Goal: Task Accomplishment & Management: Complete application form

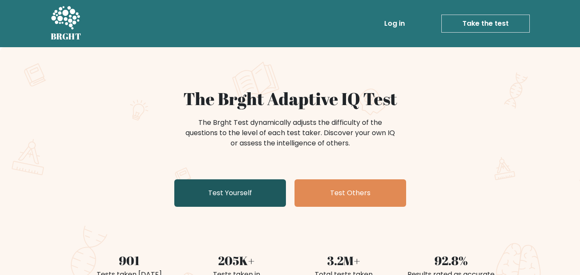
click at [216, 194] on link "Test Yourself" at bounding box center [230, 192] width 112 height 27
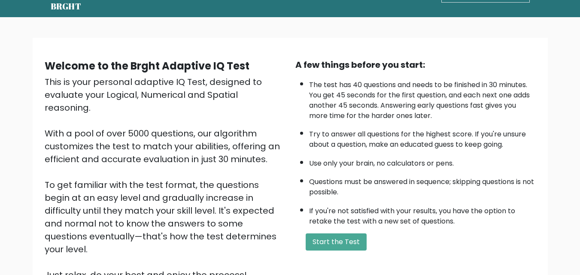
scroll to position [118, 0]
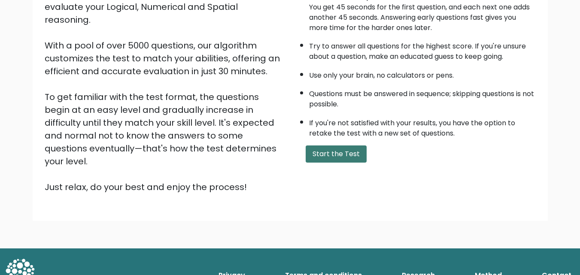
click at [333, 156] on button "Start the Test" at bounding box center [335, 153] width 61 height 17
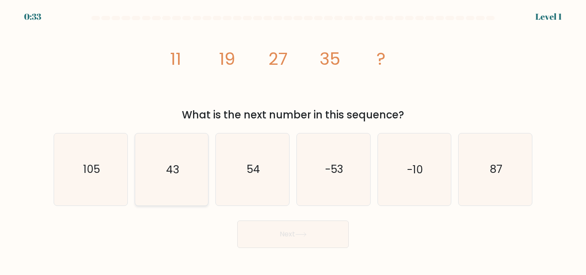
click at [198, 168] on icon "43" at bounding box center [172, 169] width 72 height 72
click at [293, 140] on input "b. 43" at bounding box center [293, 139] width 0 height 2
radio input "true"
click at [277, 232] on button "Next" at bounding box center [293, 234] width 112 height 27
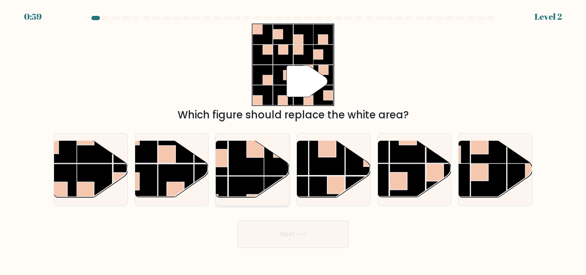
click at [263, 163] on rect at bounding box center [247, 158] width 36 height 36
click at [293, 140] on input "c." at bounding box center [293, 139] width 0 height 2
radio input "true"
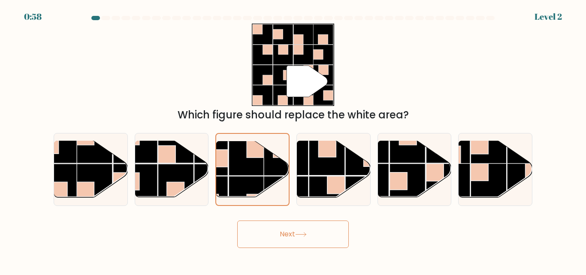
click at [317, 245] on button "Next" at bounding box center [293, 234] width 112 height 27
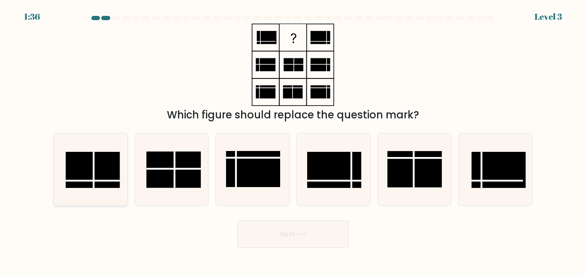
click at [106, 179] on rect at bounding box center [93, 170] width 54 height 36
click at [293, 140] on input "a." at bounding box center [293, 139] width 0 height 2
radio input "true"
click at [317, 236] on button "Next" at bounding box center [293, 234] width 112 height 27
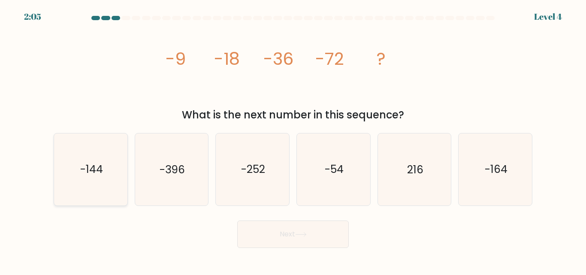
click at [82, 180] on icon "-144" at bounding box center [91, 169] width 72 height 72
click at [293, 140] on input "a. -144" at bounding box center [293, 139] width 0 height 2
radio input "true"
click at [267, 233] on button "Next" at bounding box center [293, 234] width 112 height 27
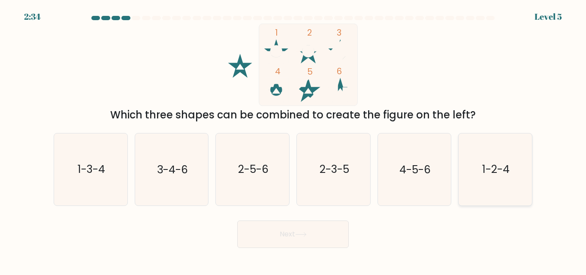
click at [497, 164] on text "1-2-4" at bounding box center [495, 169] width 27 height 15
click at [293, 140] on input "f. 1-2-4" at bounding box center [293, 139] width 0 height 2
radio input "true"
click at [309, 226] on button "Next" at bounding box center [293, 234] width 112 height 27
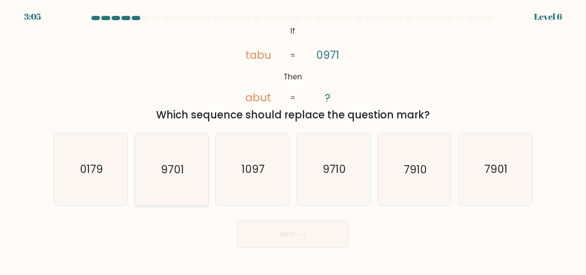
click at [187, 171] on icon "9701" at bounding box center [172, 169] width 72 height 72
click at [293, 140] on input "b. 9701" at bounding box center [293, 139] width 0 height 2
radio input "true"
click at [330, 167] on text "9710" at bounding box center [334, 169] width 23 height 15
click at [293, 140] on input "d. 9710" at bounding box center [293, 139] width 0 height 2
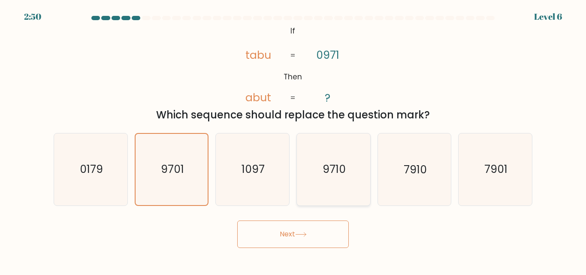
radio input "true"
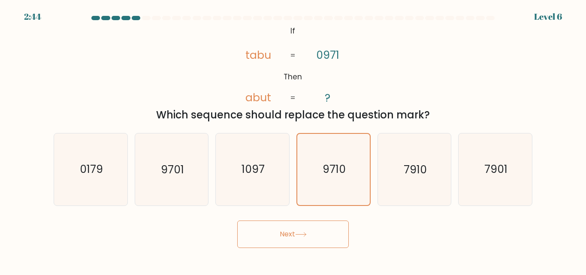
click at [317, 236] on button "Next" at bounding box center [293, 234] width 112 height 27
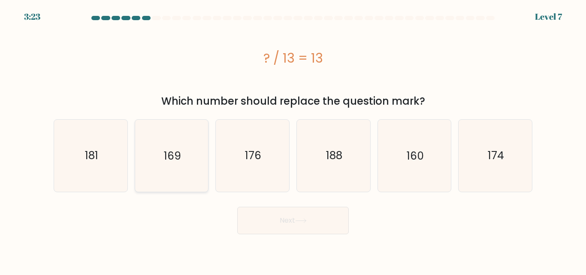
click at [172, 156] on text "169" at bounding box center [172, 155] width 17 height 15
click at [293, 140] on input "b. 169" at bounding box center [293, 139] width 0 height 2
radio input "true"
click at [287, 226] on button "Next" at bounding box center [293, 220] width 112 height 27
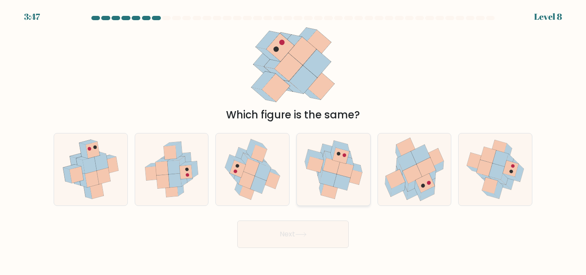
click at [339, 173] on icon at bounding box center [345, 170] width 17 height 16
click at [293, 140] on input "d." at bounding box center [293, 139] width 0 height 2
radio input "true"
click at [330, 222] on button "Next" at bounding box center [293, 234] width 112 height 27
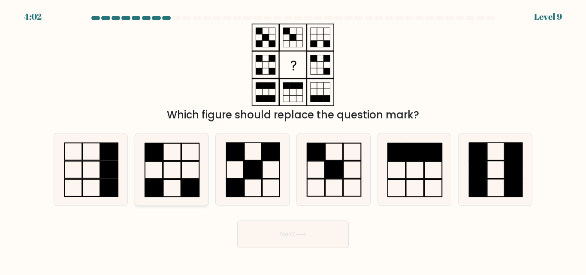
click at [169, 167] on icon at bounding box center [172, 169] width 72 height 72
click at [293, 140] on input "b." at bounding box center [293, 139] width 0 height 2
radio input "true"
click at [298, 230] on button "Next" at bounding box center [293, 234] width 112 height 27
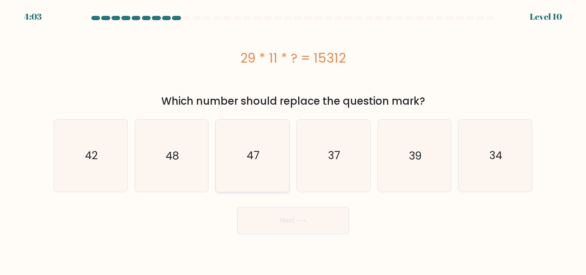
click at [263, 122] on icon "47" at bounding box center [253, 156] width 72 height 72
click at [293, 138] on input "c. 47" at bounding box center [293, 139] width 0 height 2
radio input "true"
click at [104, 143] on icon "42" at bounding box center [91, 156] width 72 height 72
click at [293, 140] on input "a. 42" at bounding box center [293, 139] width 0 height 2
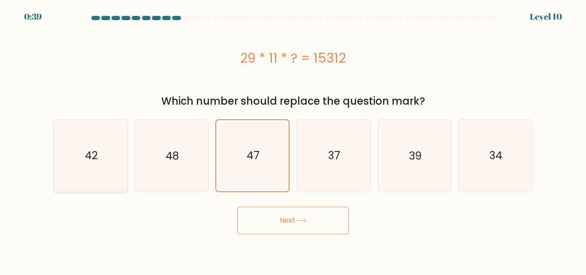
radio input "true"
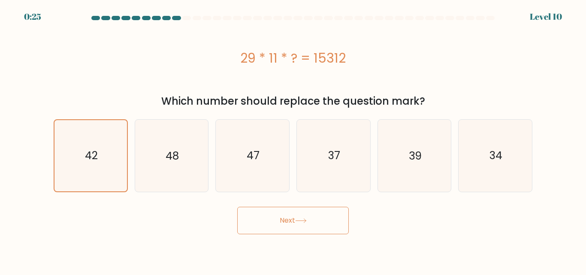
click at [321, 219] on button "Next" at bounding box center [293, 220] width 112 height 27
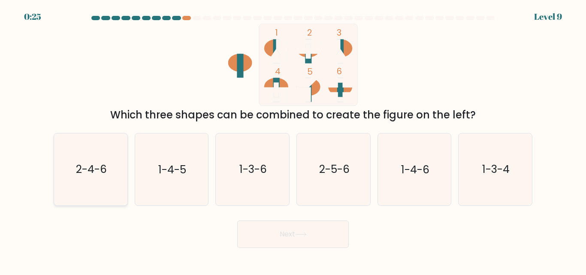
click at [98, 169] on text "2-4-6" at bounding box center [91, 169] width 31 height 15
click at [293, 140] on input "a. 2-4-6" at bounding box center [293, 139] width 0 height 2
radio input "true"
click at [299, 238] on button "Next" at bounding box center [293, 234] width 112 height 27
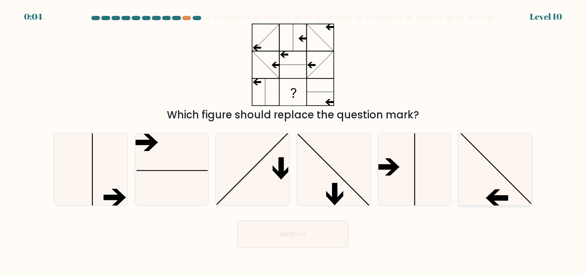
click at [496, 178] on icon at bounding box center [496, 169] width 72 height 72
click at [293, 140] on input "f." at bounding box center [293, 139] width 0 height 2
radio input "true"
click at [269, 237] on button "Next" at bounding box center [293, 234] width 112 height 27
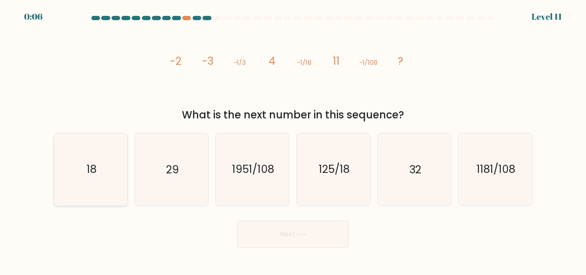
click at [101, 167] on icon "18" at bounding box center [91, 169] width 72 height 72
click at [293, 140] on input "a. 18" at bounding box center [293, 139] width 0 height 2
radio input "true"
click at [309, 229] on button "Next" at bounding box center [293, 234] width 112 height 27
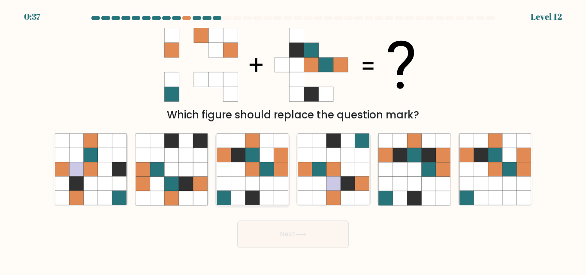
click at [239, 157] on icon at bounding box center [238, 155] width 14 height 14
click at [293, 140] on input "c." at bounding box center [293, 139] width 0 height 2
radio input "true"
click at [278, 247] on button "Next" at bounding box center [293, 234] width 112 height 27
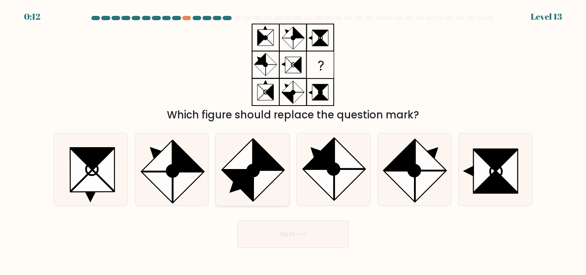
click at [247, 165] on icon at bounding box center [237, 154] width 30 height 30
click at [293, 140] on input "c." at bounding box center [293, 139] width 0 height 2
radio input "true"
click at [272, 230] on button "Next" at bounding box center [293, 234] width 112 height 27
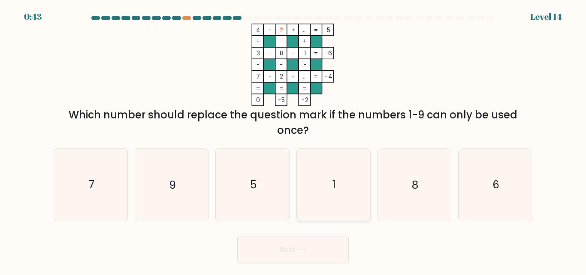
click at [326, 169] on icon "1" at bounding box center [334, 185] width 72 height 72
click at [293, 140] on input "d. 1" at bounding box center [293, 139] width 0 height 2
radio input "true"
click at [242, 179] on icon "5" at bounding box center [253, 185] width 72 height 72
click at [293, 140] on input "c. 5" at bounding box center [293, 139] width 0 height 2
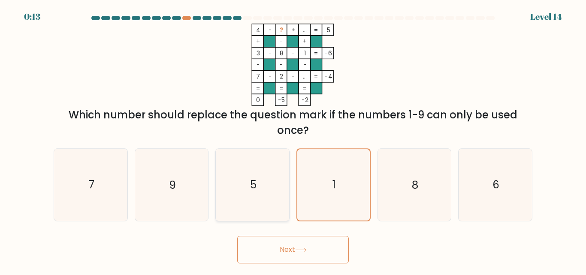
radio input "true"
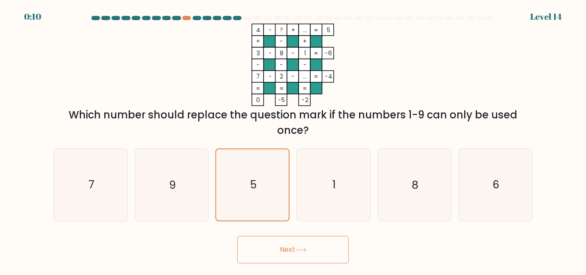
click at [297, 253] on button "Next" at bounding box center [293, 249] width 112 height 27
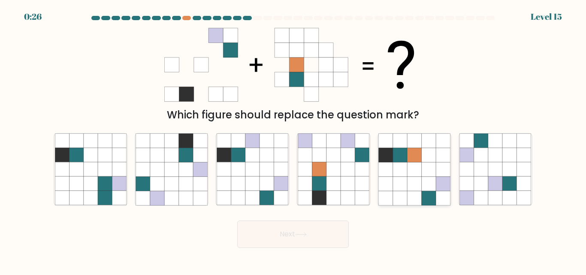
click at [439, 188] on icon at bounding box center [443, 184] width 14 height 14
click at [293, 140] on input "e." at bounding box center [293, 139] width 0 height 2
radio input "true"
click at [278, 234] on button "Next" at bounding box center [293, 234] width 112 height 27
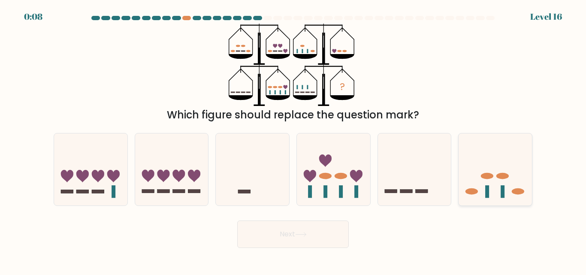
click at [485, 181] on icon at bounding box center [495, 169] width 73 height 60
click at [293, 140] on input "f." at bounding box center [293, 139] width 0 height 2
radio input "true"
click at [312, 234] on button "Next" at bounding box center [293, 234] width 112 height 27
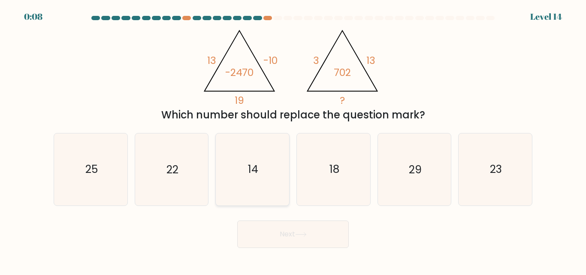
click at [278, 161] on icon "14" at bounding box center [253, 169] width 72 height 72
click at [293, 140] on input "c. 14" at bounding box center [293, 139] width 0 height 2
radio input "true"
click at [323, 230] on button "Next" at bounding box center [293, 234] width 112 height 27
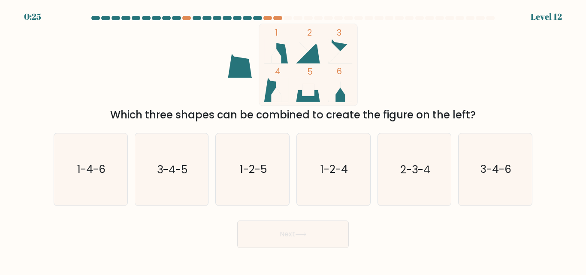
click at [274, 88] on icon at bounding box center [276, 90] width 24 height 24
click at [93, 171] on text "1-4-6" at bounding box center [91, 169] width 28 height 15
click at [293, 140] on input "a. 1-4-6" at bounding box center [293, 139] width 0 height 2
radio input "true"
click at [284, 228] on button "Next" at bounding box center [293, 234] width 112 height 27
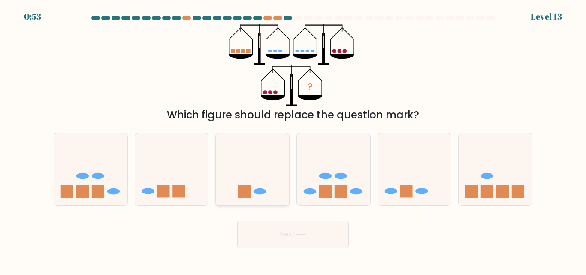
click at [249, 196] on rect at bounding box center [244, 191] width 12 height 12
click at [293, 140] on input "c." at bounding box center [293, 139] width 0 height 2
radio input "true"
click at [488, 190] on rect at bounding box center [487, 191] width 12 height 12
click at [293, 140] on input "f." at bounding box center [293, 139] width 0 height 2
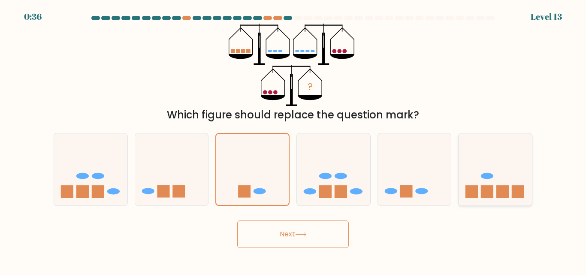
radio input "true"
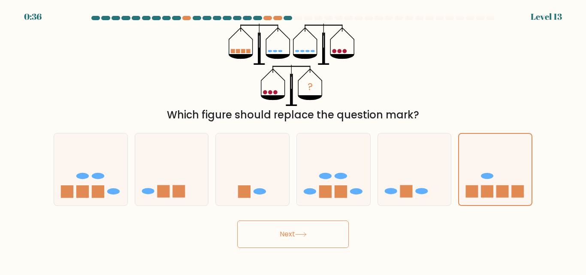
click at [295, 239] on button "Next" at bounding box center [293, 234] width 112 height 27
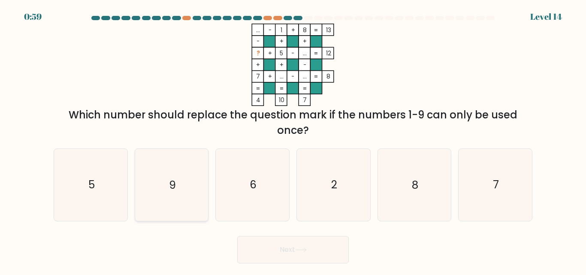
click at [167, 182] on icon "9" at bounding box center [172, 185] width 72 height 72
click at [293, 140] on input "b. 9" at bounding box center [293, 139] width 0 height 2
radio input "true"
click at [305, 246] on button "Next" at bounding box center [293, 249] width 112 height 27
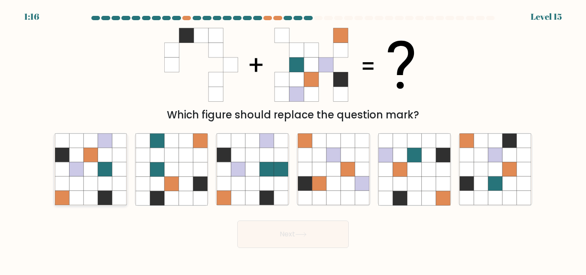
click at [100, 192] on icon at bounding box center [105, 198] width 14 height 14
click at [293, 140] on input "a." at bounding box center [293, 139] width 0 height 2
radio input "true"
click at [309, 241] on button "Next" at bounding box center [293, 234] width 112 height 27
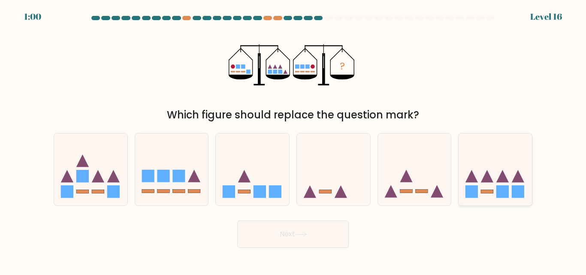
click at [487, 173] on icon at bounding box center [487, 176] width 12 height 12
click at [293, 140] on input "f." at bounding box center [293, 139] width 0 height 2
radio input "true"
click at [314, 227] on button "Next" at bounding box center [293, 234] width 112 height 27
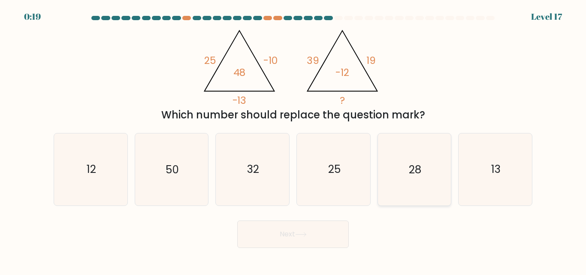
click at [410, 164] on text "28" at bounding box center [415, 169] width 12 height 15
click at [293, 140] on input "e. 28" at bounding box center [293, 139] width 0 height 2
radio input "true"
click at [315, 241] on button "Next" at bounding box center [293, 234] width 112 height 27
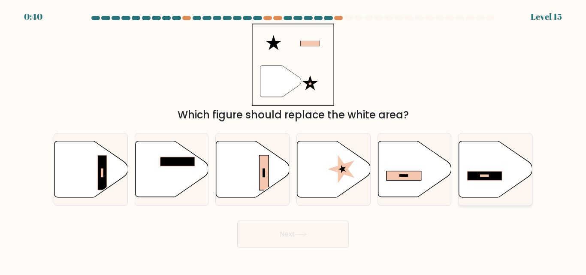
click at [477, 164] on icon at bounding box center [495, 169] width 73 height 56
click at [293, 140] on input "f." at bounding box center [293, 139] width 0 height 2
radio input "true"
click at [277, 237] on button "Next" at bounding box center [293, 234] width 112 height 27
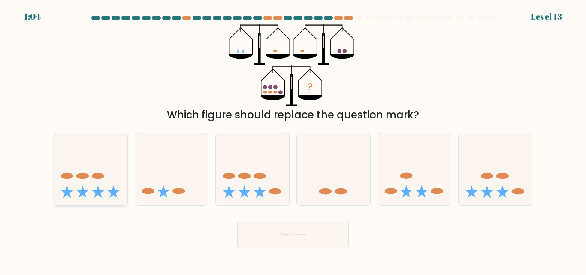
click at [92, 189] on icon at bounding box center [90, 169] width 73 height 60
click at [293, 140] on input "a." at bounding box center [293, 139] width 0 height 2
radio input "true"
click at [312, 232] on button "Next" at bounding box center [293, 234] width 112 height 27
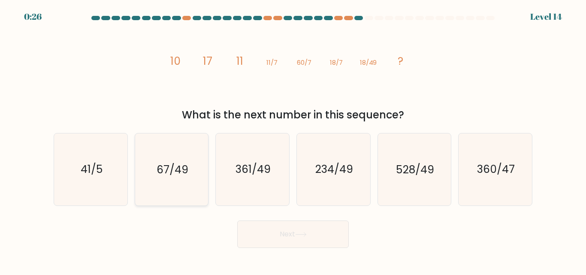
click at [189, 153] on icon "67/49" at bounding box center [172, 169] width 72 height 72
click at [293, 140] on input "b. 67/49" at bounding box center [293, 139] width 0 height 2
radio input "true"
click at [311, 227] on button "Next" at bounding box center [293, 234] width 112 height 27
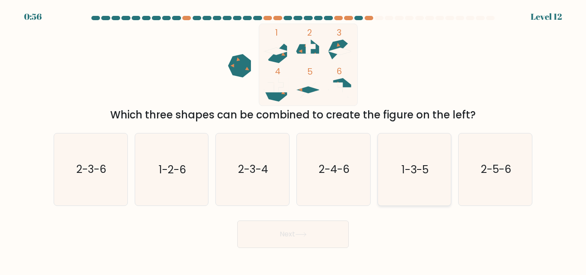
click at [429, 175] on icon "1-3-5" at bounding box center [414, 169] width 72 height 72
click at [293, 140] on input "e. 1-3-5" at bounding box center [293, 139] width 0 height 2
radio input "true"
click at [308, 242] on button "Next" at bounding box center [293, 234] width 112 height 27
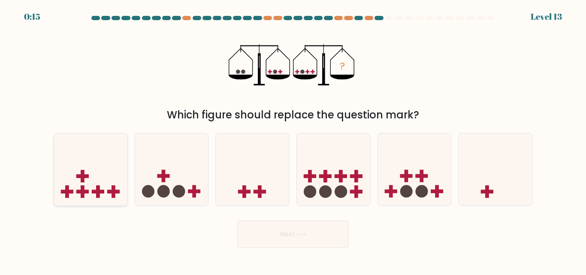
click at [78, 167] on icon at bounding box center [90, 169] width 73 height 60
click at [293, 140] on input "a." at bounding box center [293, 139] width 0 height 2
radio input "true"
click at [278, 236] on button "Next" at bounding box center [293, 234] width 112 height 27
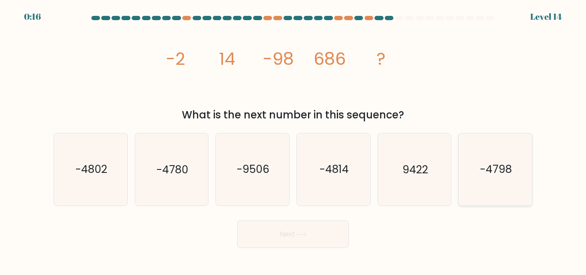
click at [502, 170] on text "-4798" at bounding box center [496, 169] width 32 height 15
click at [293, 140] on input "f. -4798" at bounding box center [293, 139] width 0 height 2
radio input "true"
click at [322, 232] on button "Next" at bounding box center [293, 234] width 112 height 27
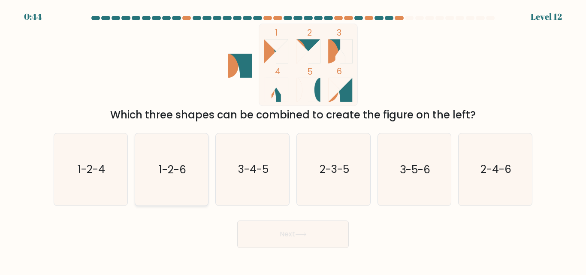
click at [174, 168] on text "1-2-6" at bounding box center [172, 169] width 27 height 15
click at [293, 140] on input "b. 1-2-6" at bounding box center [293, 139] width 0 height 2
radio input "true"
drag, startPoint x: 174, startPoint y: 168, endPoint x: 304, endPoint y: 238, distance: 147.8
click at [304, 238] on button "Next" at bounding box center [293, 234] width 112 height 27
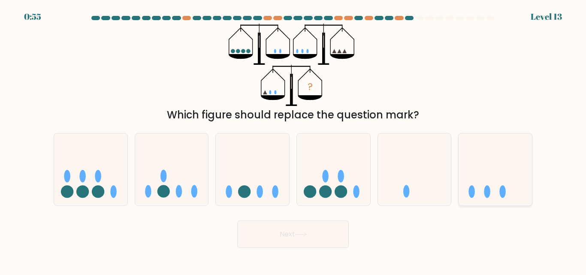
click at [477, 171] on icon at bounding box center [495, 169] width 73 height 60
click at [293, 140] on input "f." at bounding box center [293, 139] width 0 height 2
radio input "true"
click at [296, 240] on button "Next" at bounding box center [293, 234] width 112 height 27
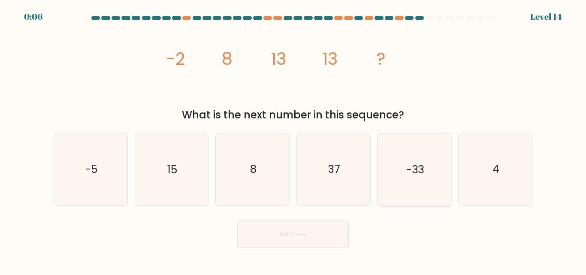
click at [413, 162] on icon "-33" at bounding box center [414, 169] width 72 height 72
click at [293, 140] on input "e. -33" at bounding box center [293, 139] width 0 height 2
radio input "true"
click at [317, 238] on button "Next" at bounding box center [293, 234] width 112 height 27
click at [332, 230] on button "Next" at bounding box center [293, 234] width 112 height 27
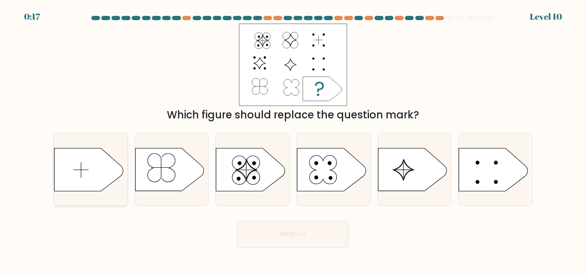
click at [89, 171] on icon at bounding box center [88, 169] width 69 height 43
click at [293, 140] on input "a." at bounding box center [293, 139] width 0 height 2
radio input "true"
click at [273, 236] on button "Next" at bounding box center [293, 234] width 112 height 27
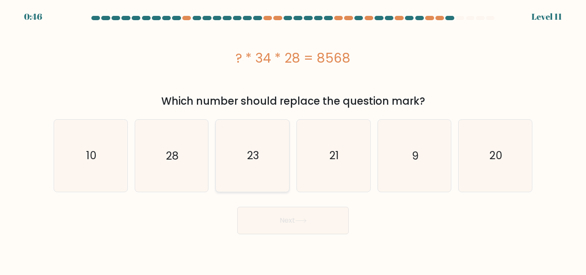
click at [271, 157] on icon "23" at bounding box center [253, 156] width 72 height 72
click at [293, 140] on input "c. 23" at bounding box center [293, 139] width 0 height 2
radio input "true"
click at [285, 218] on button "Next" at bounding box center [293, 220] width 112 height 27
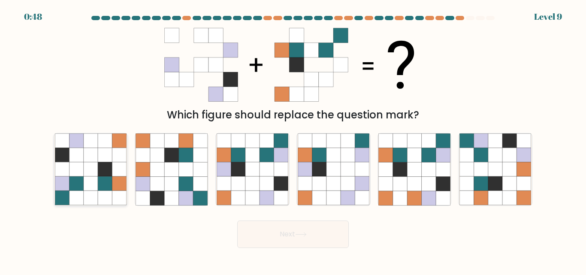
click at [82, 171] on icon at bounding box center [76, 170] width 14 height 14
click at [293, 140] on input "a." at bounding box center [293, 139] width 0 height 2
radio input "true"
click at [283, 236] on button "Next" at bounding box center [293, 234] width 112 height 27
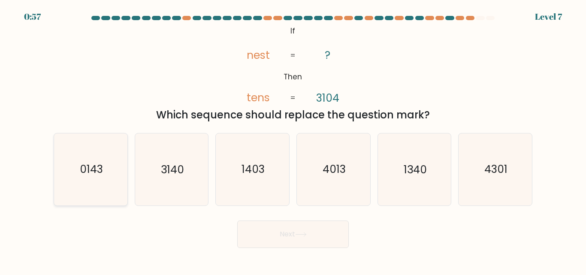
click at [89, 157] on icon "0143" at bounding box center [91, 169] width 72 height 72
click at [293, 140] on input "a. 0143" at bounding box center [293, 139] width 0 height 2
radio input "true"
click at [269, 219] on div "Next" at bounding box center [292, 232] width 489 height 32
click at [273, 226] on button "Next" at bounding box center [293, 234] width 112 height 27
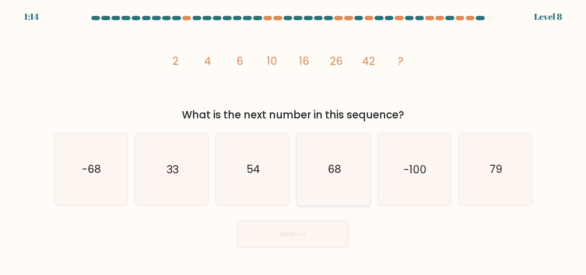
click at [330, 154] on icon "68" at bounding box center [334, 169] width 72 height 72
click at [293, 140] on input "d. 68" at bounding box center [293, 139] width 0 height 2
radio input "true"
click at [303, 234] on icon at bounding box center [301, 234] width 12 height 5
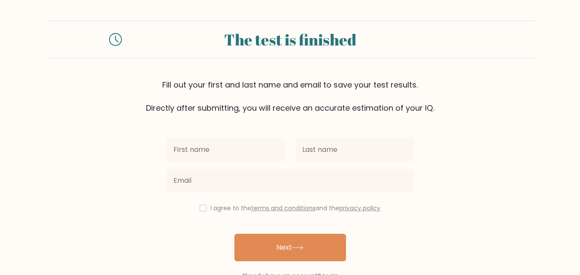
click at [208, 151] on input "text" at bounding box center [225, 150] width 118 height 24
type input "[PERSON_NAME]"
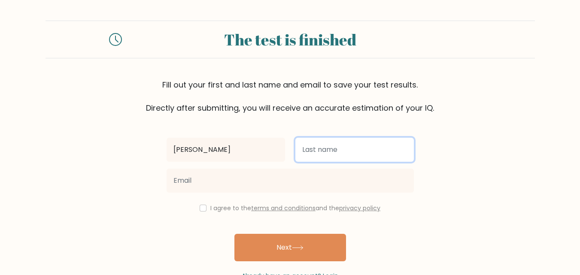
click at [321, 148] on input "text" at bounding box center [354, 150] width 118 height 24
type input "Katigbac"
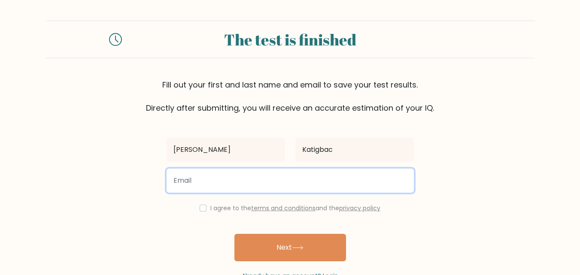
click at [275, 189] on input "email" at bounding box center [289, 181] width 247 height 24
type input "katigbac.justine@gmail.com"
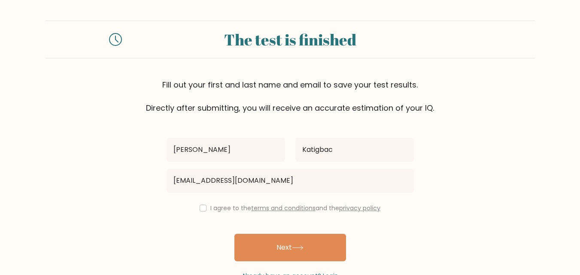
click at [206, 209] on div "I agree to the terms and conditions and the privacy policy" at bounding box center [289, 208] width 257 height 10
drag, startPoint x: 197, startPoint y: 210, endPoint x: 202, endPoint y: 209, distance: 4.7
click at [197, 209] on div "I agree to the terms and conditions and the privacy policy" at bounding box center [289, 208] width 257 height 10
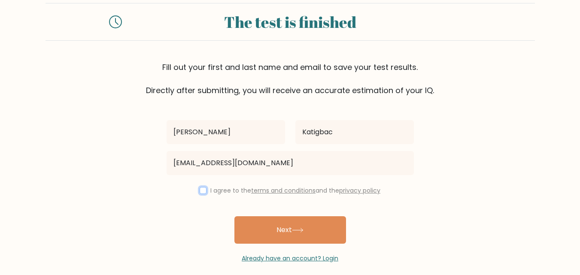
scroll to position [26, 0]
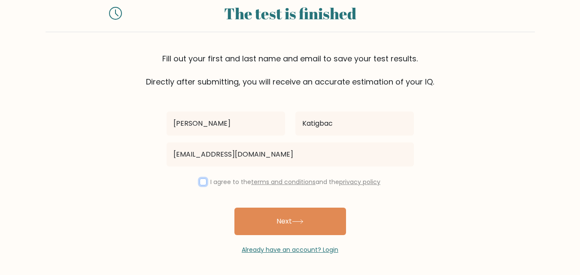
drag, startPoint x: 203, startPoint y: 183, endPoint x: 223, endPoint y: 189, distance: 21.0
click at [203, 183] on input "checkbox" at bounding box center [203, 181] width 7 height 7
checkbox input "true"
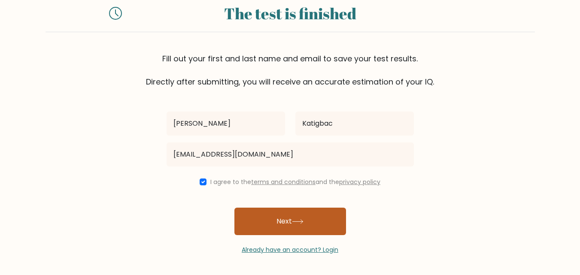
click at [271, 220] on button "Next" at bounding box center [290, 221] width 112 height 27
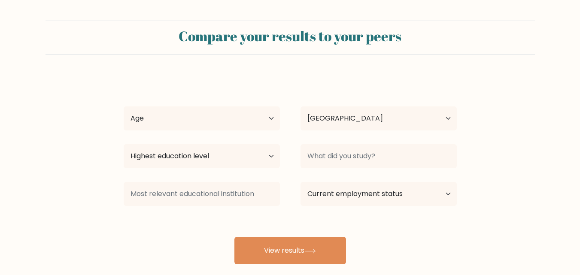
select select "PH"
click at [222, 120] on select "Age Under [DEMOGRAPHIC_DATA] [DEMOGRAPHIC_DATA] [DEMOGRAPHIC_DATA] [DEMOGRAPHIC…" at bounding box center [202, 118] width 156 height 24
select select "18_24"
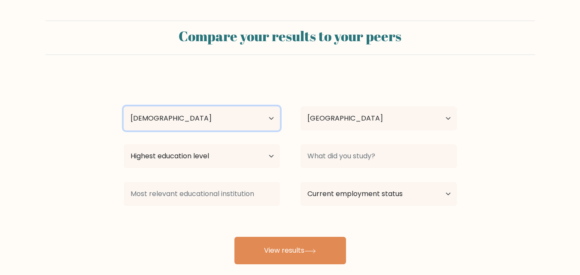
click at [124, 106] on select "Age Under [DEMOGRAPHIC_DATA] [DEMOGRAPHIC_DATA] [DEMOGRAPHIC_DATA] [DEMOGRAPHIC…" at bounding box center [202, 118] width 156 height 24
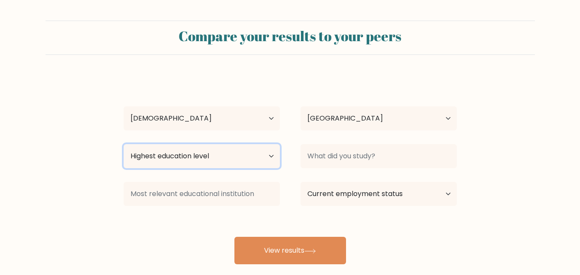
click at [245, 159] on select "Highest education level No schooling Primary Lower Secondary Upper Secondary Oc…" at bounding box center [202, 156] width 156 height 24
select select "bachelors_degree"
click at [124, 144] on select "Highest education level No schooling Primary Lower Secondary Upper Secondary Oc…" at bounding box center [202, 156] width 156 height 24
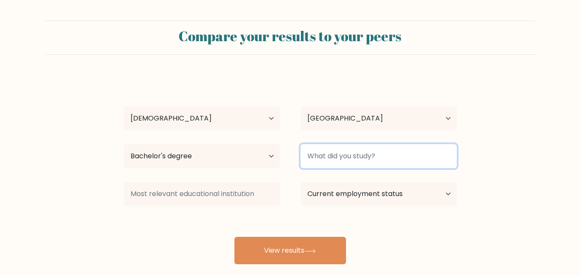
click at [371, 163] on input at bounding box center [378, 156] width 156 height 24
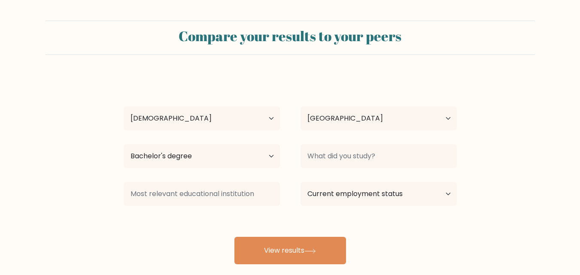
click at [439, 224] on div "[PERSON_NAME] Age Under [DEMOGRAPHIC_DATA] [DEMOGRAPHIC_DATA] [DEMOGRAPHIC_DATA…" at bounding box center [289, 170] width 343 height 189
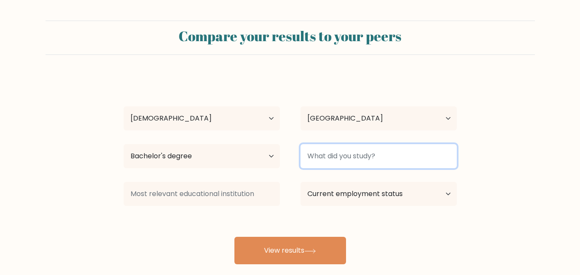
click at [357, 162] on input at bounding box center [378, 156] width 156 height 24
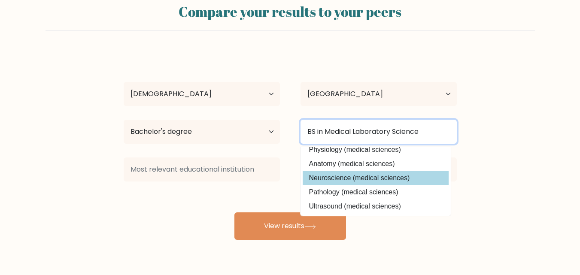
scroll to position [50, 0]
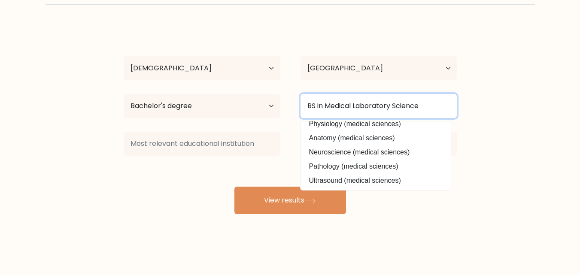
type input "BS in Medical Laboratory Science"
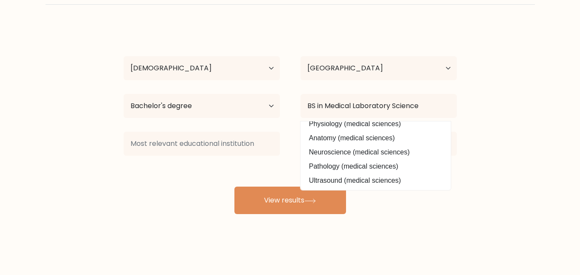
click at [520, 163] on form "Compare your results to your peers [PERSON_NAME] Age Under [DEMOGRAPHIC_DATA] […" at bounding box center [290, 92] width 580 height 244
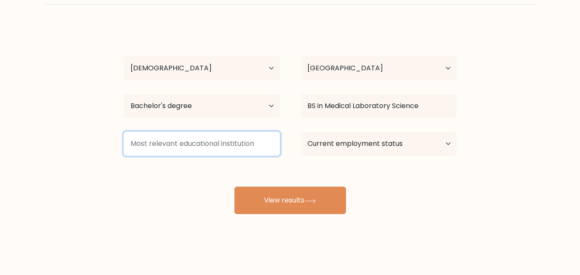
click at [237, 148] on input at bounding box center [202, 144] width 156 height 24
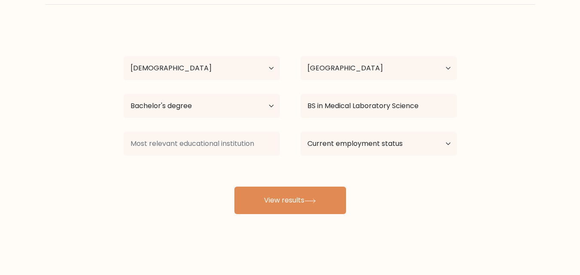
click at [438, 195] on div "[PERSON_NAME] Age Under [DEMOGRAPHIC_DATA] [DEMOGRAPHIC_DATA] [DEMOGRAPHIC_DATA…" at bounding box center [289, 119] width 343 height 189
click at [431, 140] on select "Current employment status Employed Student Retired Other / prefer not to answer" at bounding box center [378, 144] width 156 height 24
select select "other"
click at [300, 132] on select "Current employment status Employed Student Retired Other / prefer not to answer" at bounding box center [378, 144] width 156 height 24
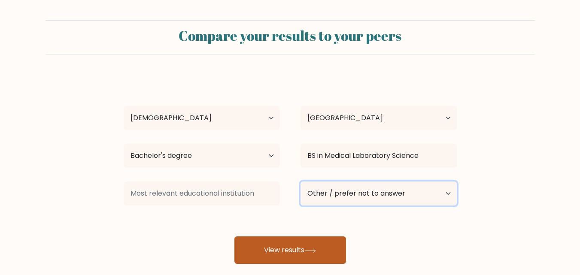
scroll to position [0, 0]
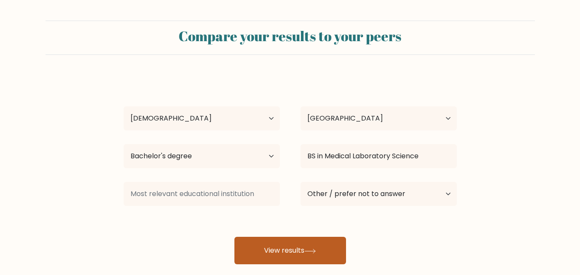
click at [312, 256] on button "View results" at bounding box center [290, 250] width 112 height 27
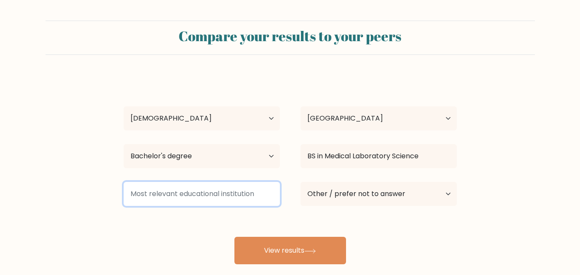
click at [245, 193] on input at bounding box center [202, 194] width 156 height 24
click at [263, 196] on input at bounding box center [202, 194] width 156 height 24
type input "N/A"
drag, startPoint x: 182, startPoint y: 196, endPoint x: 119, endPoint y: 196, distance: 63.1
click at [119, 196] on div "N/A" at bounding box center [201, 193] width 177 height 31
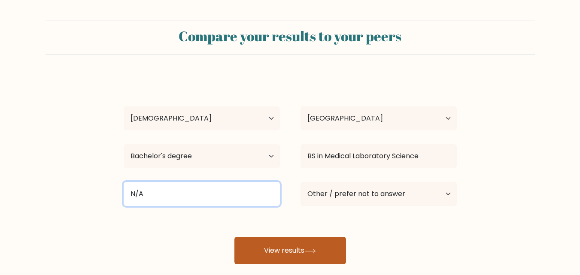
type input "N/A"
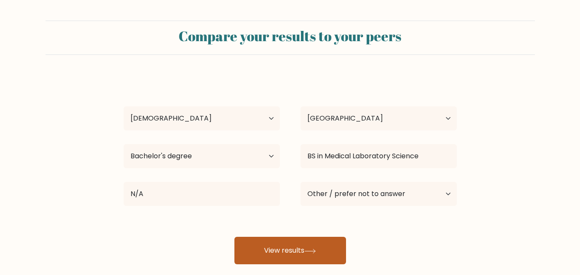
click at [316, 260] on button "View results" at bounding box center [290, 250] width 112 height 27
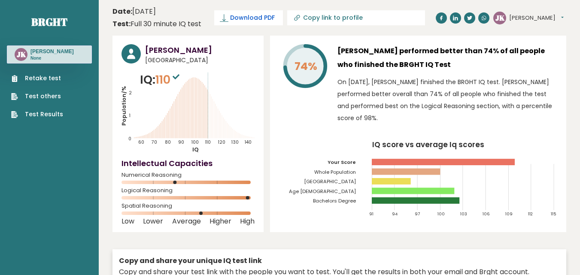
click at [257, 17] on span "Download PDF" at bounding box center [252, 17] width 45 height 9
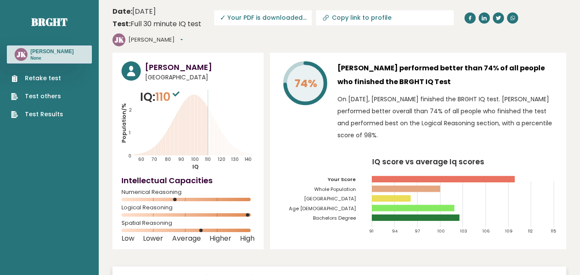
click at [248, 20] on span "✓ Your PDF is downloaded..." at bounding box center [262, 17] width 97 height 15
click at [375, 19] on input "Copy link to profile" at bounding box center [390, 17] width 117 height 7
type input "https://brght.org/profile/justine-rose-katigbac/?utm_source=share&utm_medium=co…"
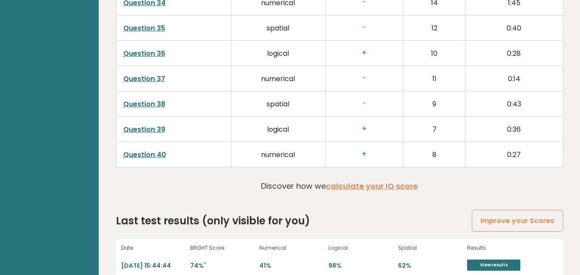
scroll to position [2226, 0]
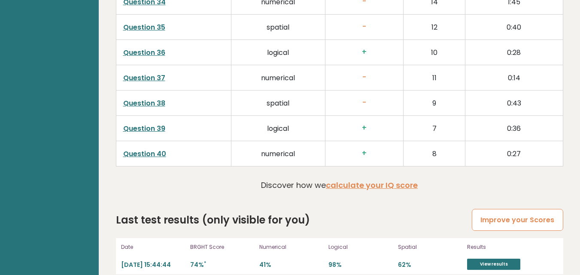
click at [510, 213] on link "Improve your Scores" at bounding box center [517, 220] width 91 height 22
click at [412, 90] on td "9" at bounding box center [434, 102] width 62 height 25
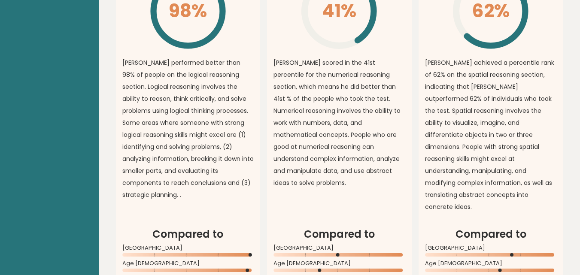
scroll to position [681, 0]
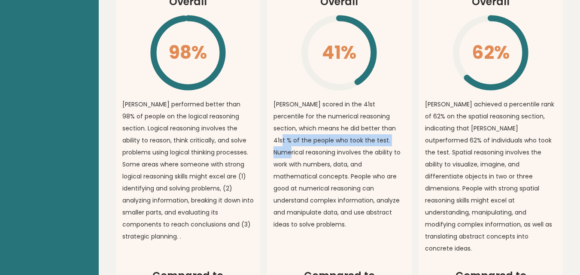
drag, startPoint x: 363, startPoint y: 127, endPoint x: 371, endPoint y: 134, distance: 10.7
click at [371, 134] on p "Justine Rose scored in the 41st percentile for the numerical reasoning section,…" at bounding box center [339, 164] width 132 height 132
click at [339, 133] on p "Justine Rose scored in the 41st percentile for the numerical reasoning section,…" at bounding box center [339, 164] width 132 height 132
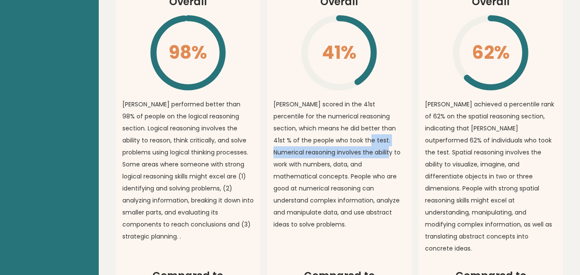
drag, startPoint x: 343, startPoint y: 141, endPoint x: 359, endPoint y: 148, distance: 17.5
click at [359, 148] on p "Justine Rose scored in the 41st percentile for the numerical reasoning section,…" at bounding box center [339, 164] width 132 height 132
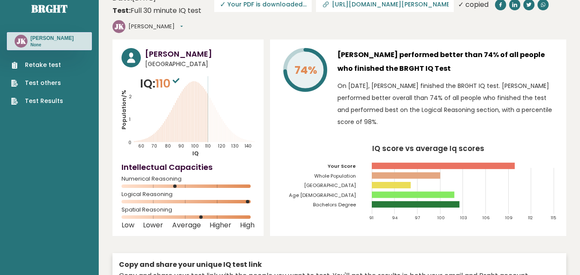
scroll to position [0, 0]
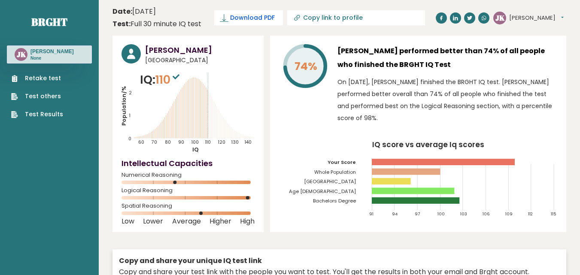
click at [256, 16] on span "Download PDF" at bounding box center [252, 17] width 45 height 9
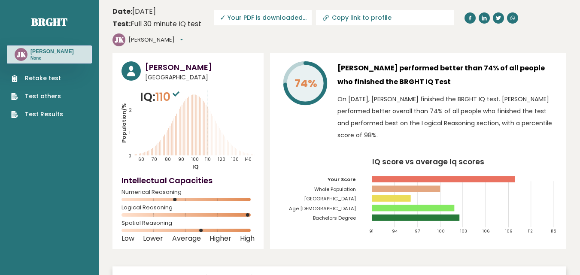
click at [50, 81] on link "Retake test" at bounding box center [37, 78] width 52 height 9
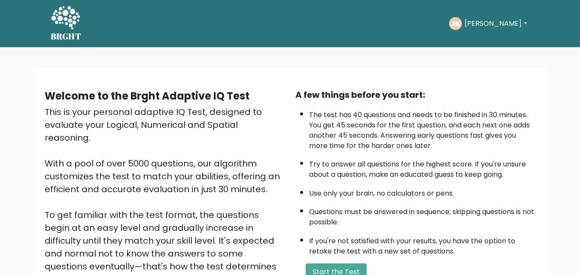
click at [494, 24] on button "[PERSON_NAME]" at bounding box center [495, 23] width 67 height 11
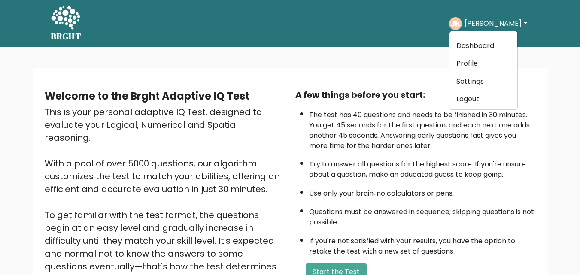
click at [327, 85] on div "Welcome to the Brght Adaptive IQ Test This is your personal adaptive IQ Test, d…" at bounding box center [290, 204] width 505 height 244
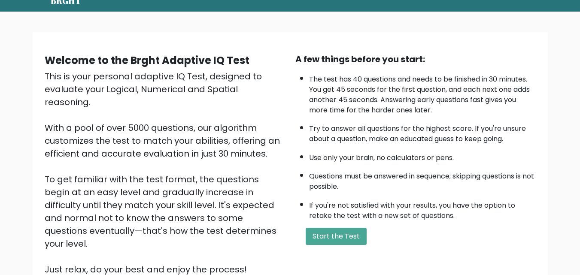
scroll to position [32, 0]
